Goal: Transaction & Acquisition: Purchase product/service

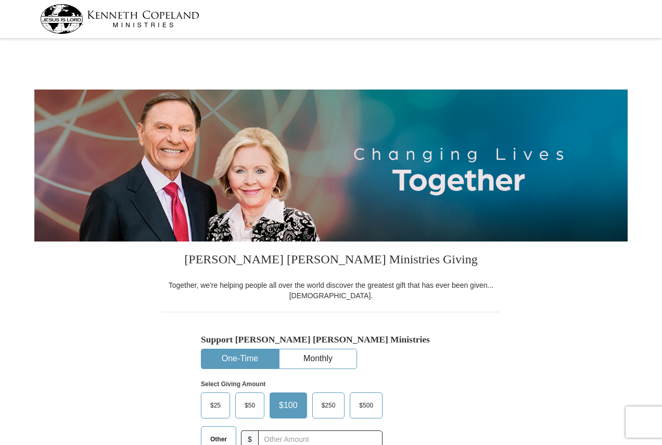
select select "PA"
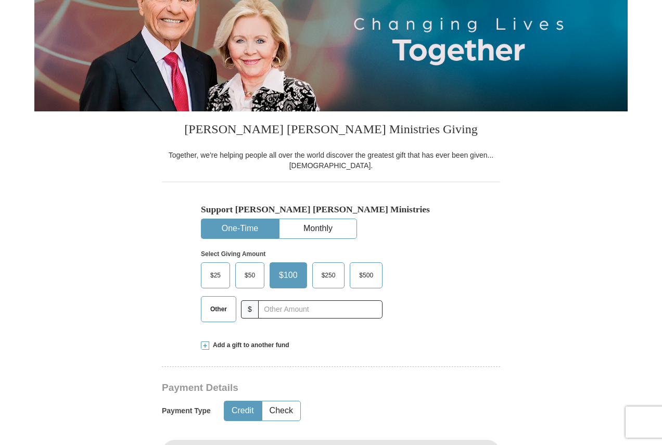
scroll to position [156, 0]
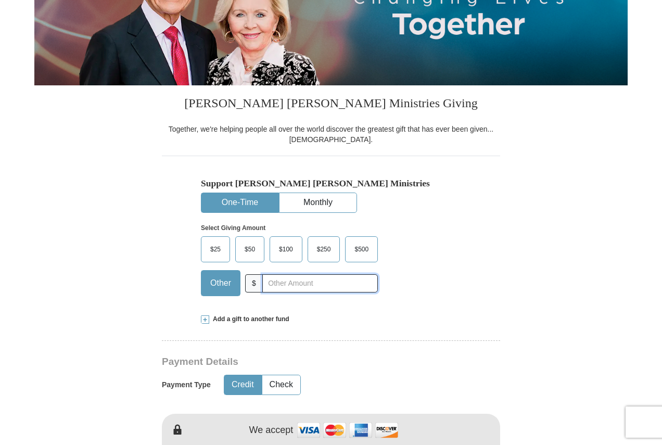
click at [324, 284] on input "text" at bounding box center [320, 283] width 116 height 18
type input "20"
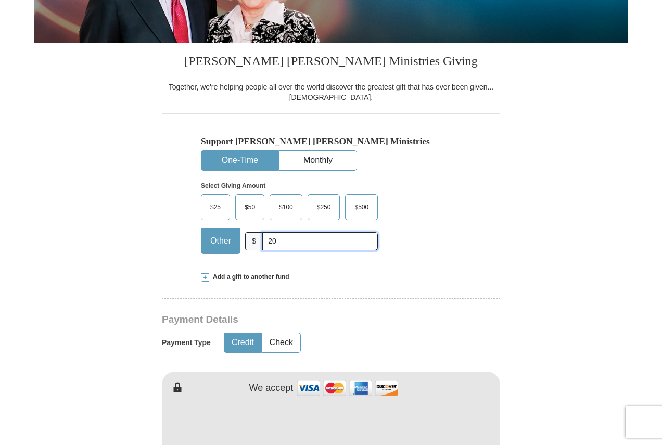
scroll to position [364, 0]
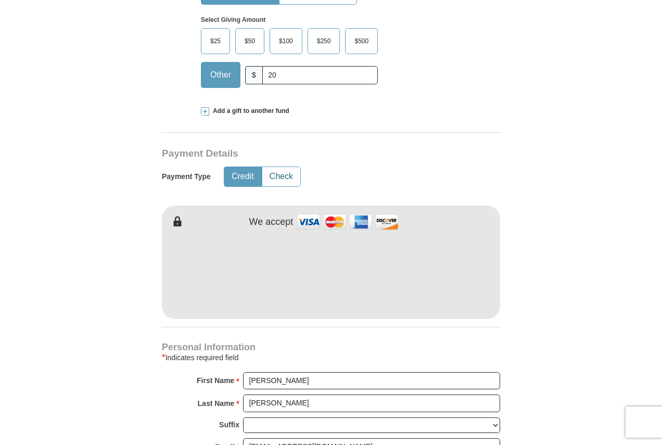
click at [276, 178] on button "Check" at bounding box center [281, 176] width 38 height 19
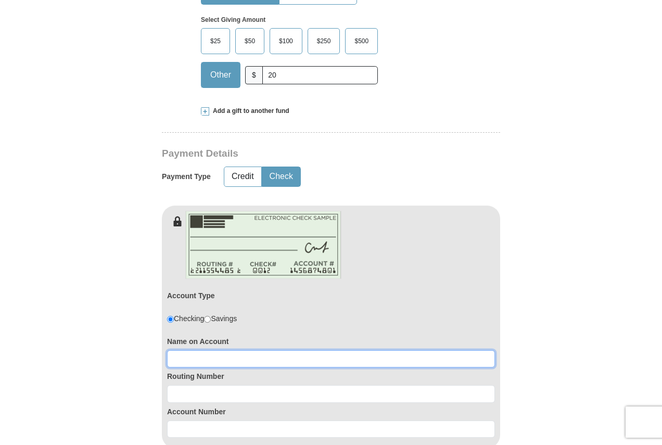
click at [250, 361] on input at bounding box center [331, 359] width 328 height 18
type input "[PERSON_NAME]"
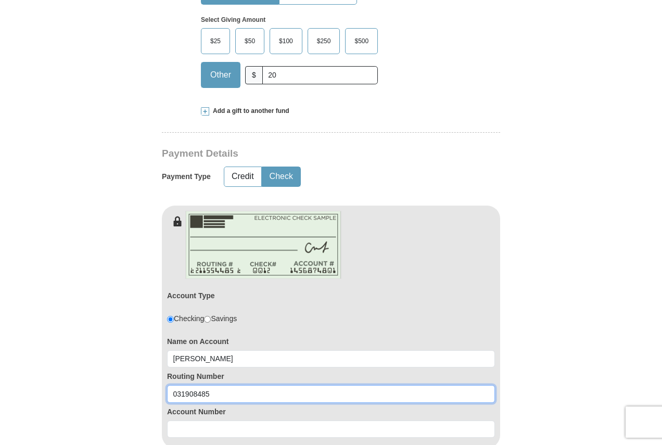
type input "031908485"
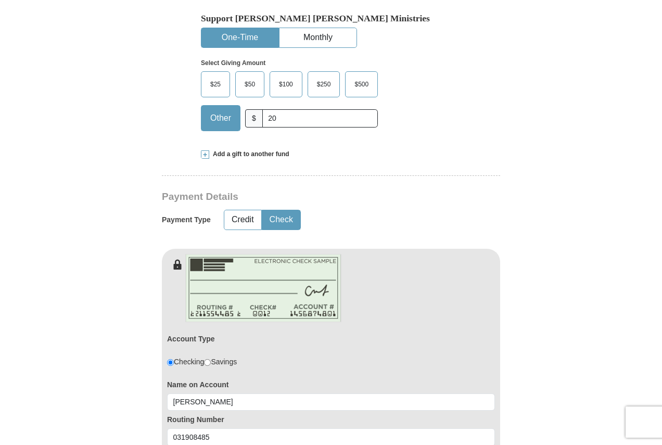
scroll to position [260, 0]
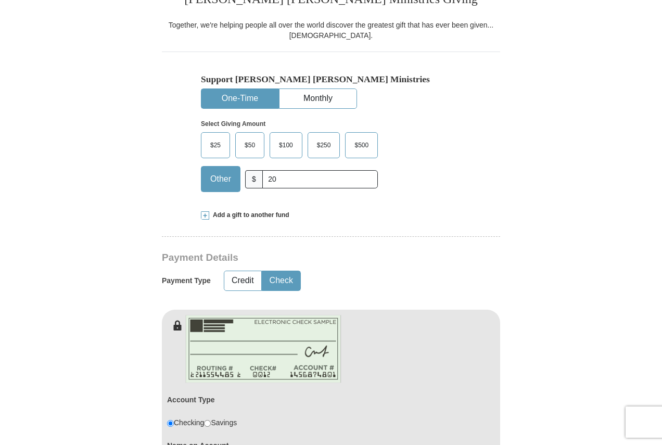
type input "0360154439"
click at [288, 184] on input "20" at bounding box center [320, 179] width 116 height 18
type input "2"
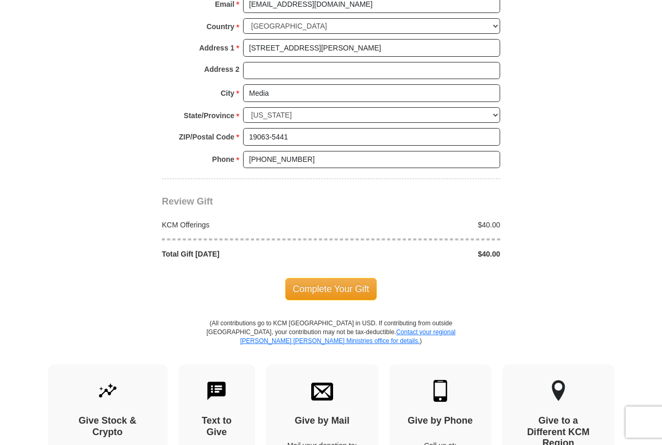
scroll to position [937, 0]
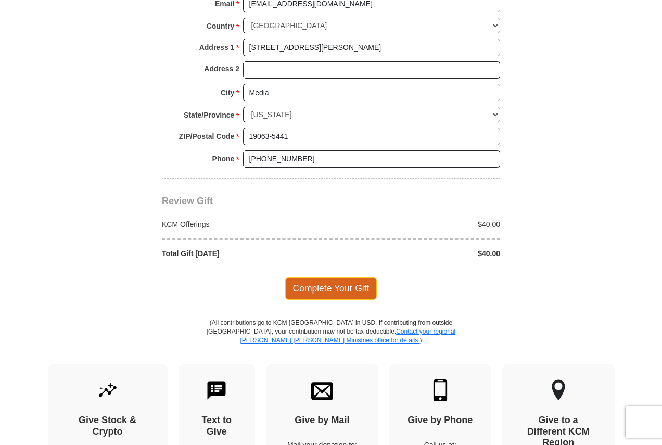
type input "40"
click at [340, 285] on span "Complete Your Gift" at bounding box center [331, 288] width 92 height 22
